Goal: Communication & Community: Answer question/provide support

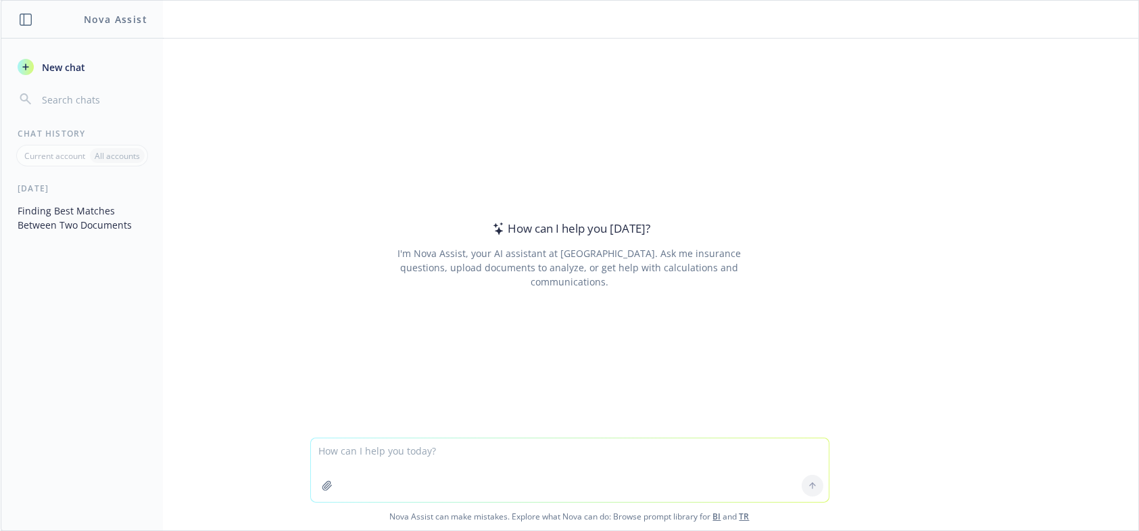
click at [339, 458] on textarea at bounding box center [570, 470] width 518 height 64
type textarea "What would be a good file name for this document?"
click at [322, 485] on icon "button" at bounding box center [326, 485] width 9 height 9
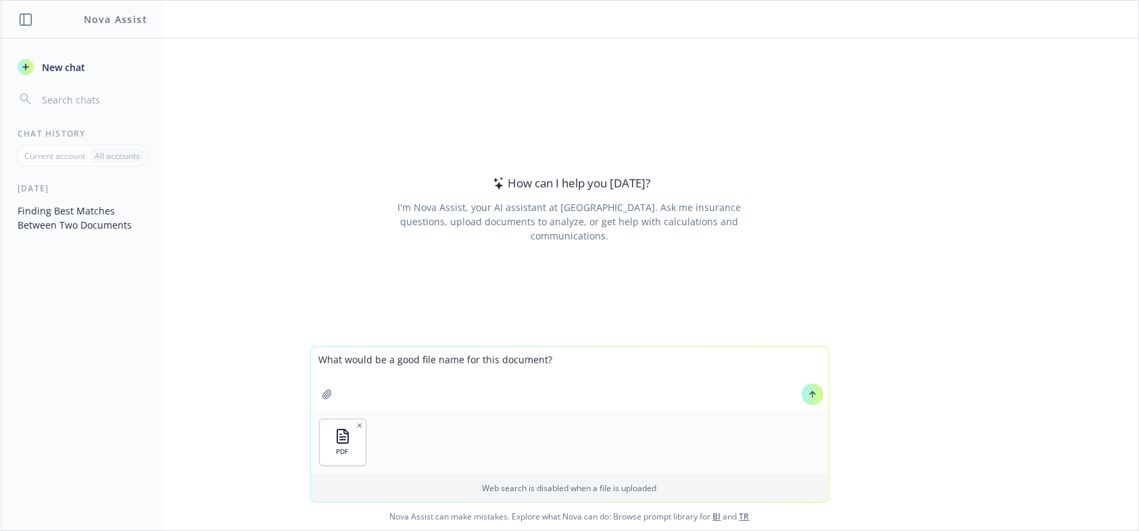
click at [808, 393] on icon at bounding box center [812, 393] width 9 height 9
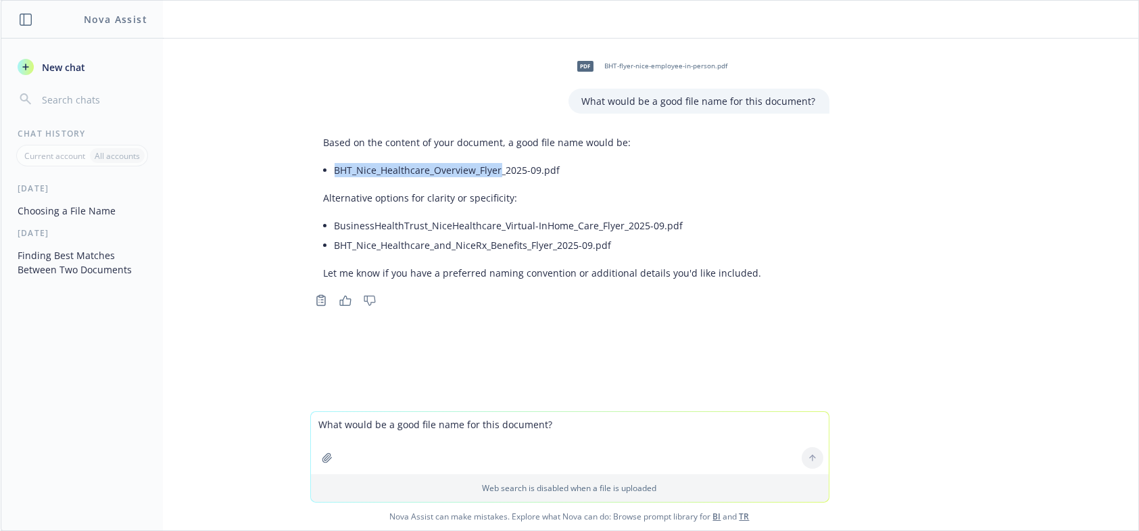
drag, startPoint x: 331, startPoint y: 172, endPoint x: 495, endPoint y: 172, distance: 164.3
click at [495, 172] on li "BHT_Nice_Healthcare_Overview_Flyer_2025-09.pdf" at bounding box center [548, 170] width 427 height 20
copy li "BHT_Nice_Healthcare_Overview_Flyer"
